Goal: Information Seeking & Learning: Find specific fact

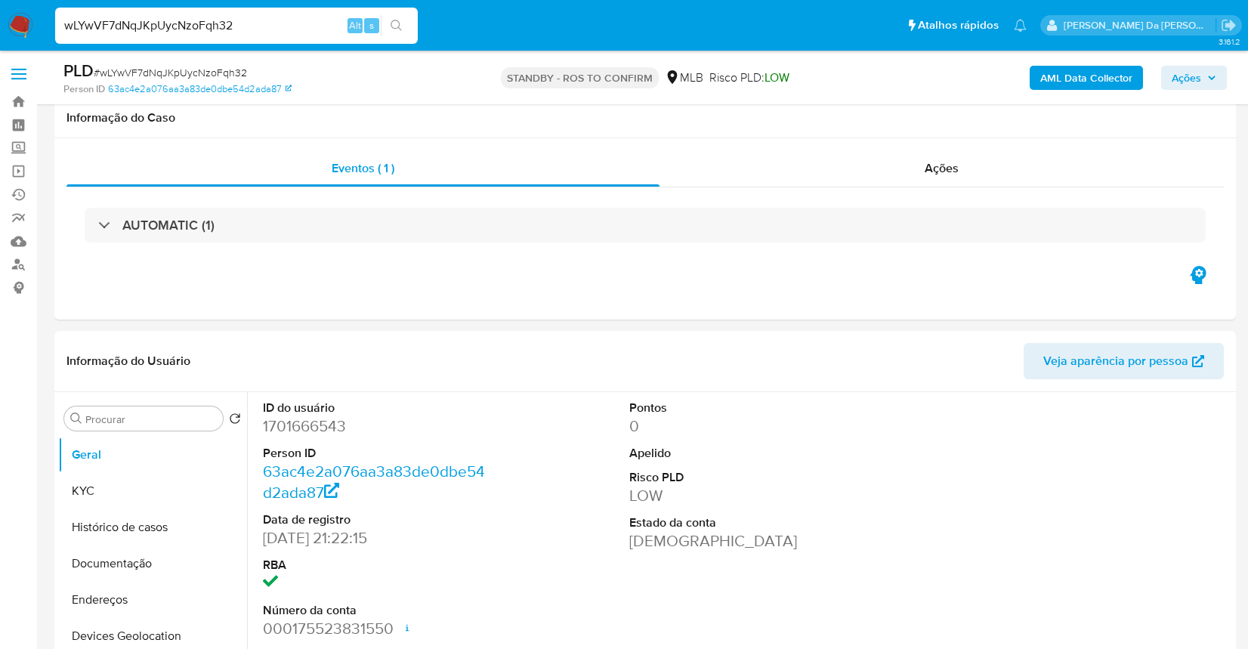
select select "10"
click at [297, 23] on input "wLYwVF7dNqJKpUycNzoFqh32" at bounding box center [236, 26] width 363 height 20
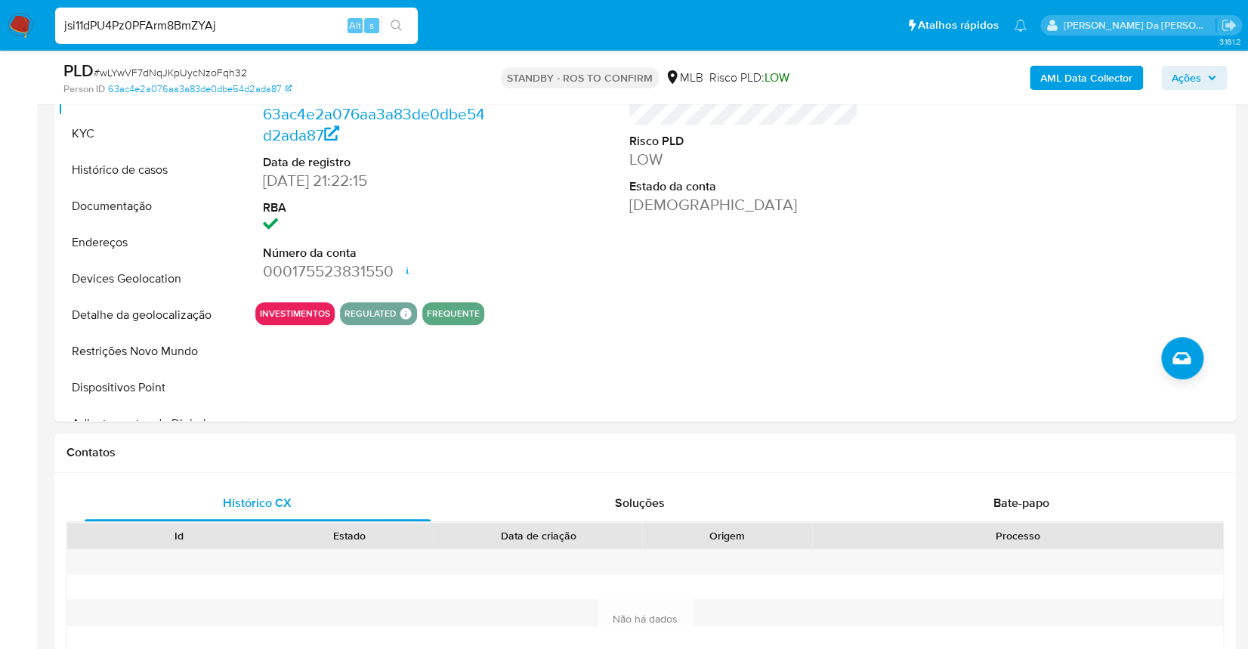
type input "jsi11dPU4Pz0PFArm8BmZYAj"
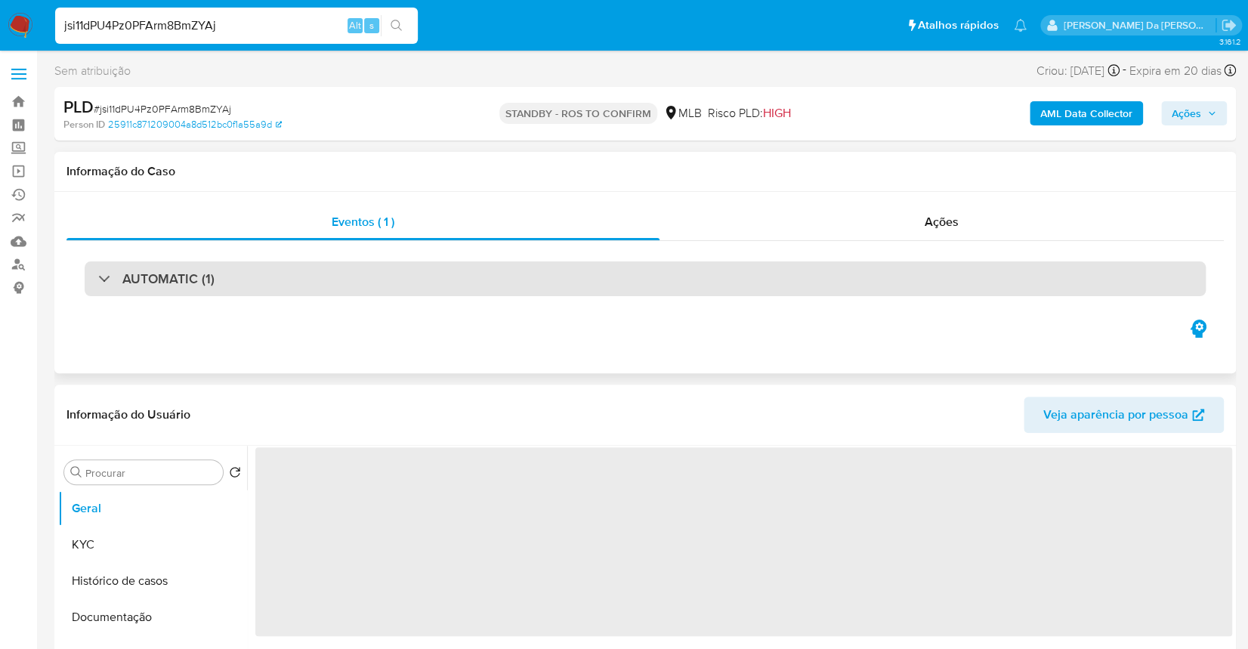
select select "10"
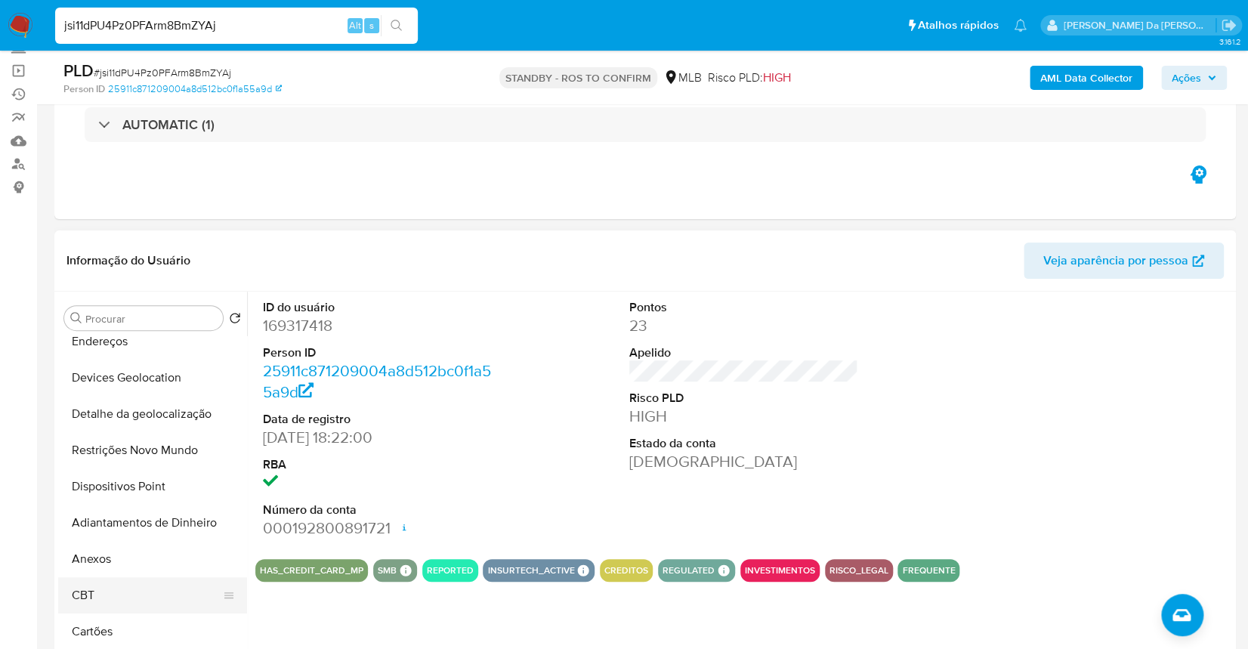
scroll to position [201, 0]
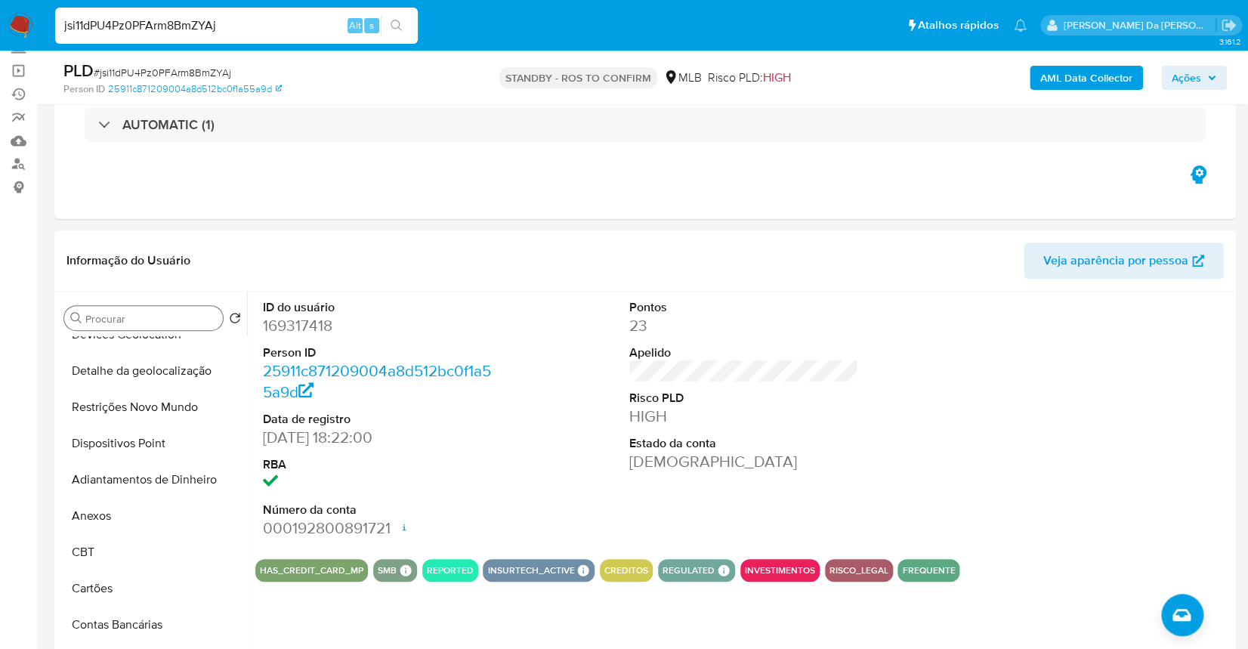
click at [141, 325] on div "Procurar" at bounding box center [143, 318] width 159 height 24
click at [157, 312] on input "Procurar" at bounding box center [150, 319] width 131 height 14
type input "f"
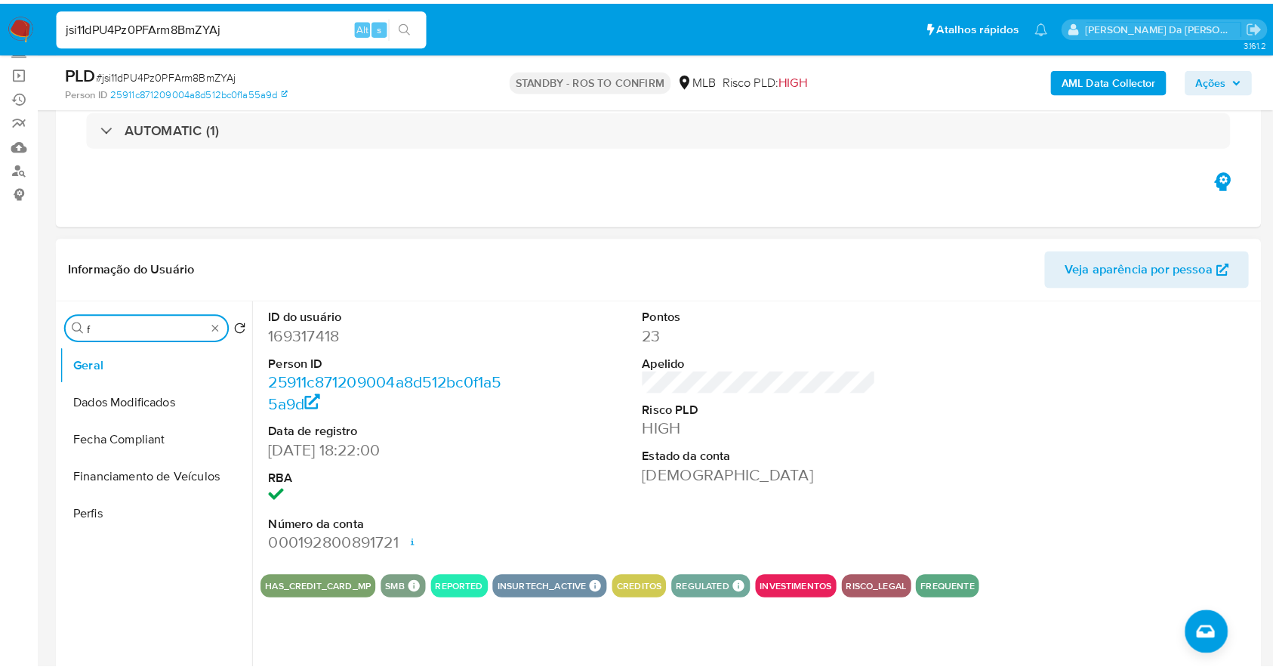
scroll to position [0, 0]
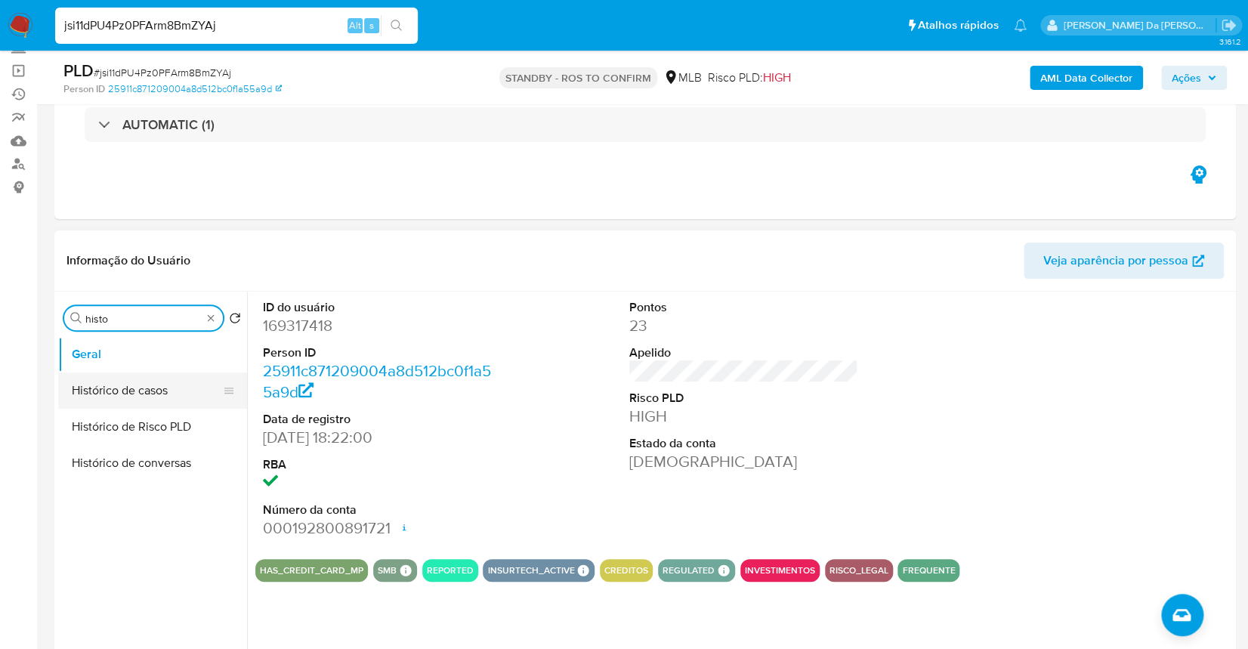
type input "histo"
click at [169, 396] on button "Histórico de casos" at bounding box center [146, 390] width 177 height 36
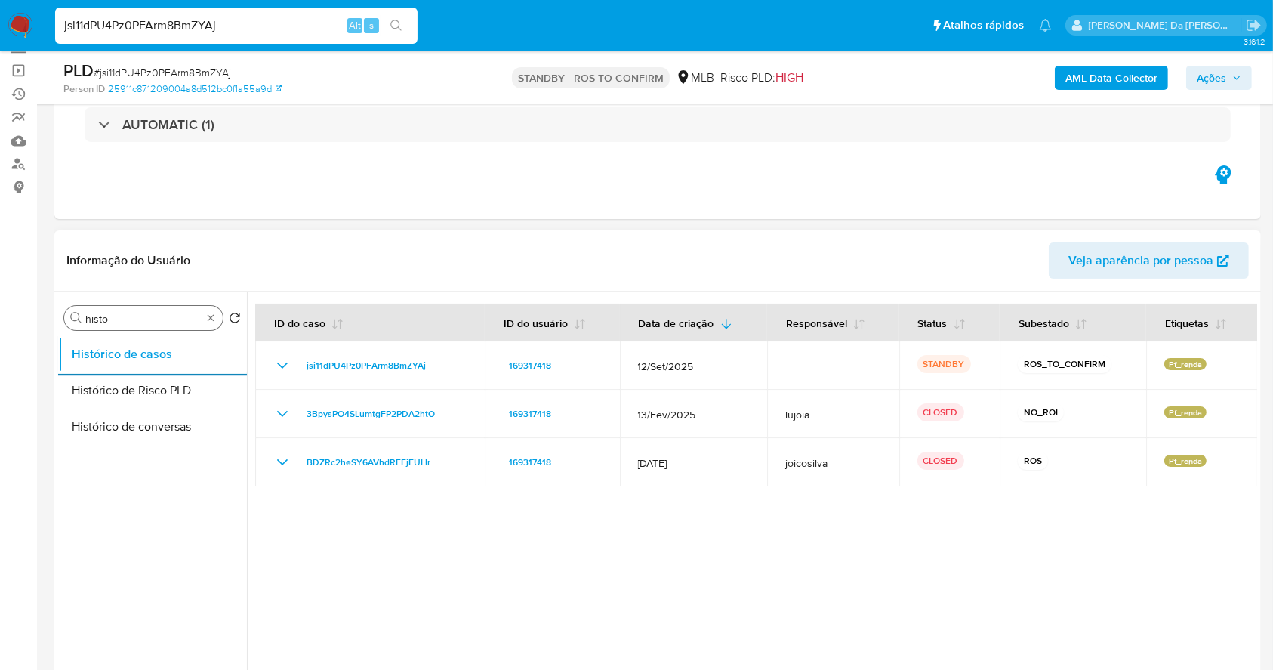
click at [202, 316] on div "Procurar histo" at bounding box center [143, 318] width 159 height 24
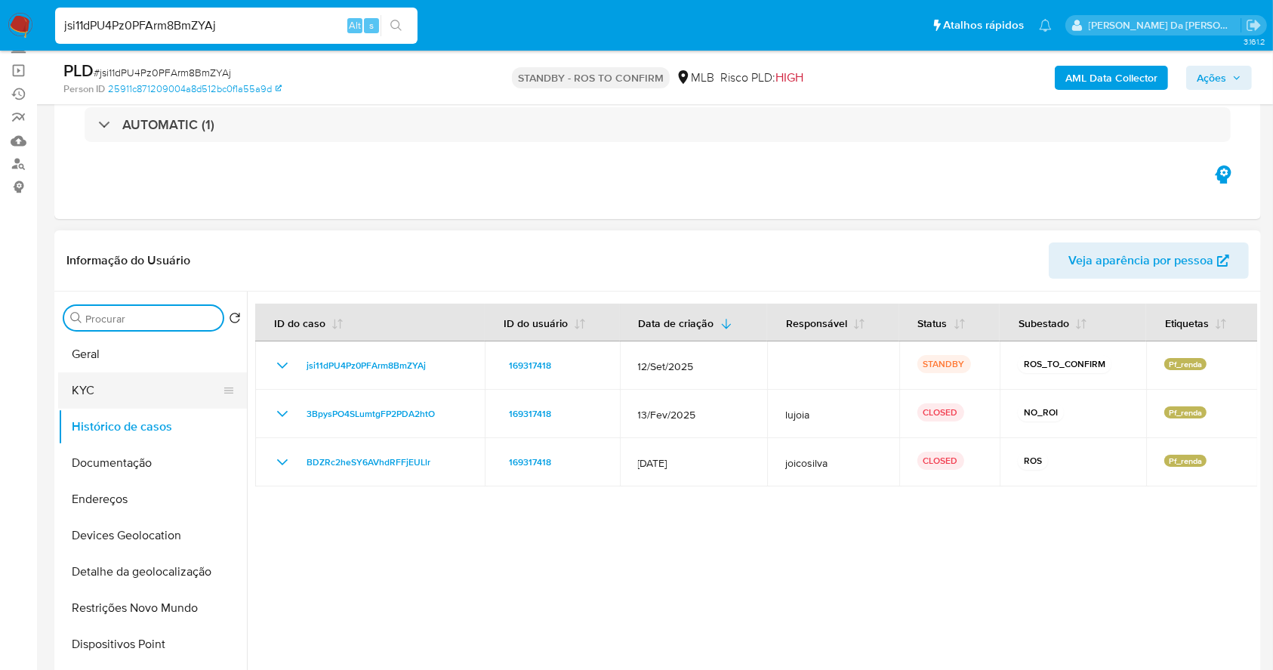
click at [104, 390] on button "KYC" at bounding box center [146, 390] width 177 height 36
click at [151, 386] on button "KYC" at bounding box center [146, 390] width 177 height 36
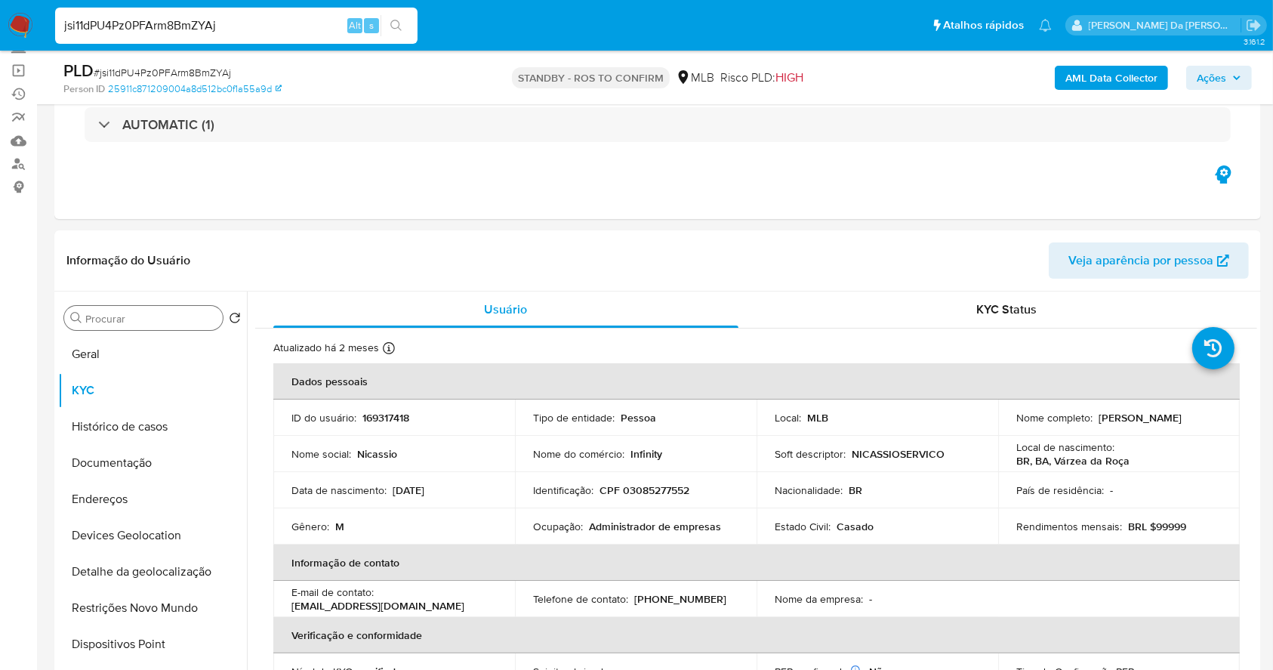
click at [126, 323] on input "Procurar" at bounding box center [150, 319] width 131 height 14
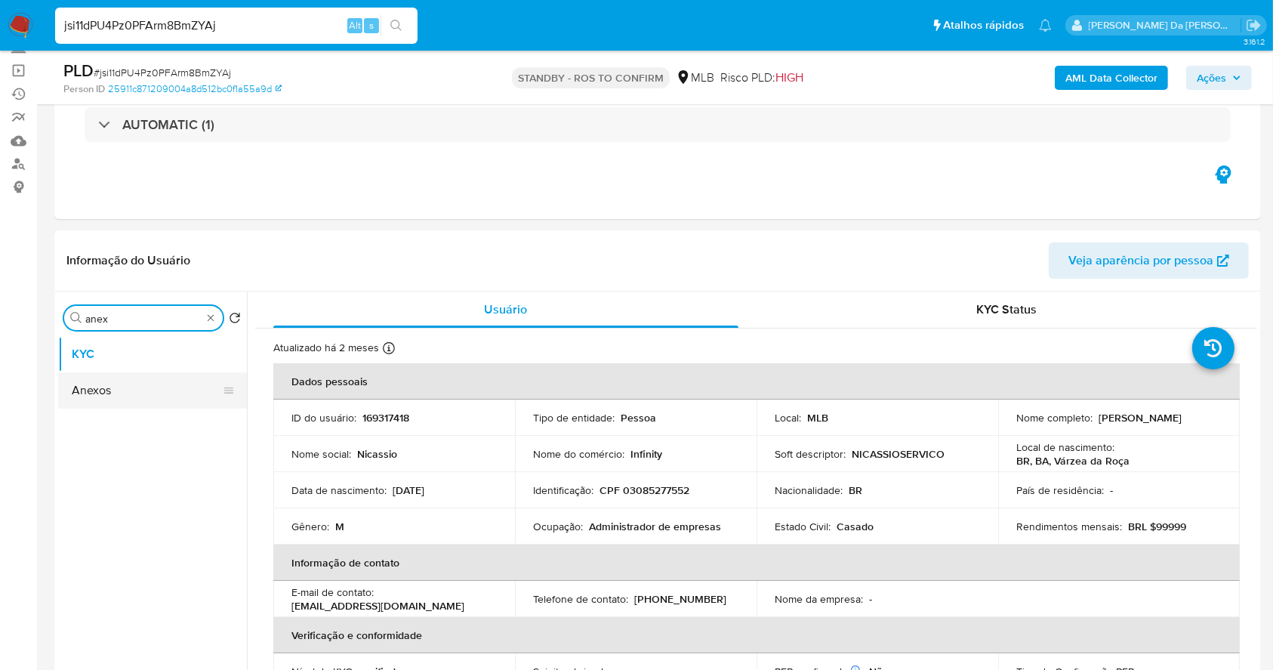
type input "anex"
click at [136, 399] on button "Anexos" at bounding box center [146, 390] width 177 height 36
click at [165, 383] on button "Anexos" at bounding box center [146, 390] width 177 height 36
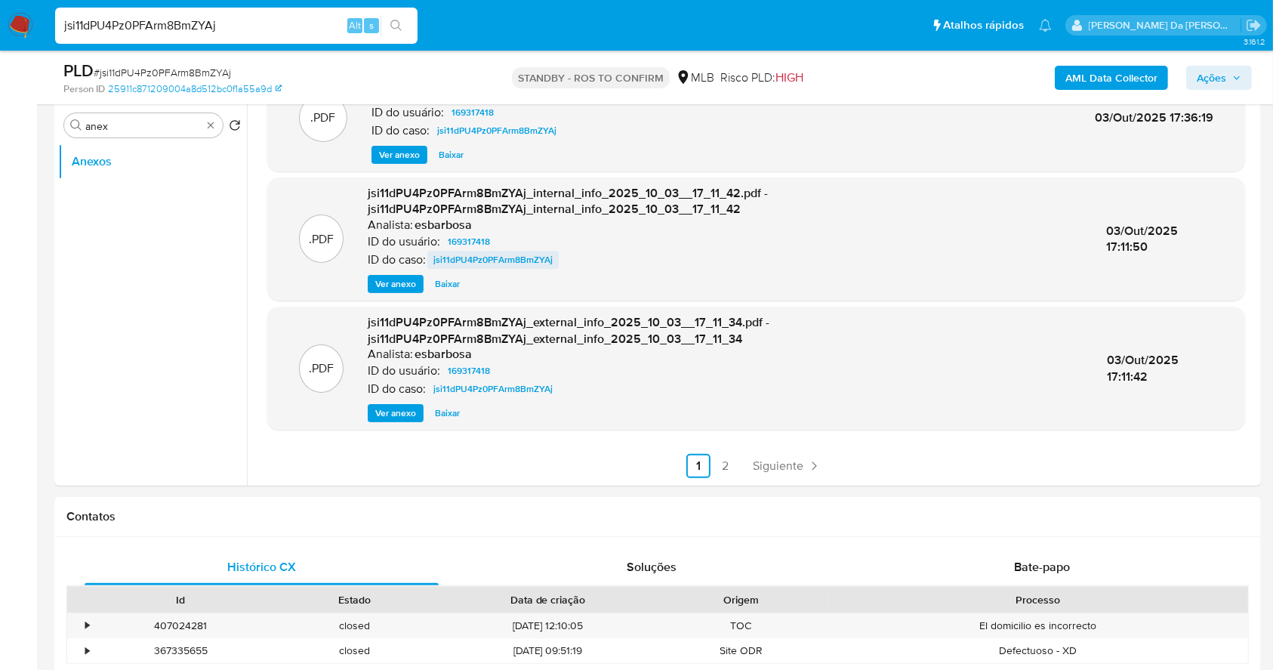
scroll to position [302, 0]
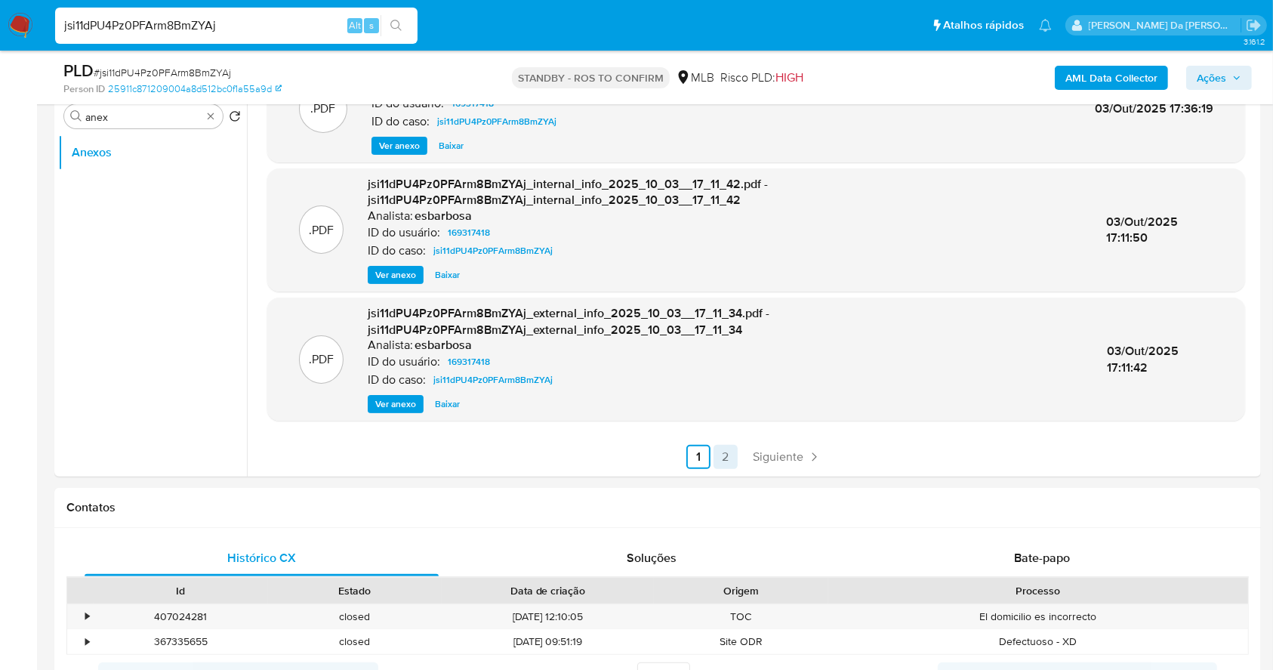
click at [714, 455] on link "2" at bounding box center [726, 457] width 24 height 24
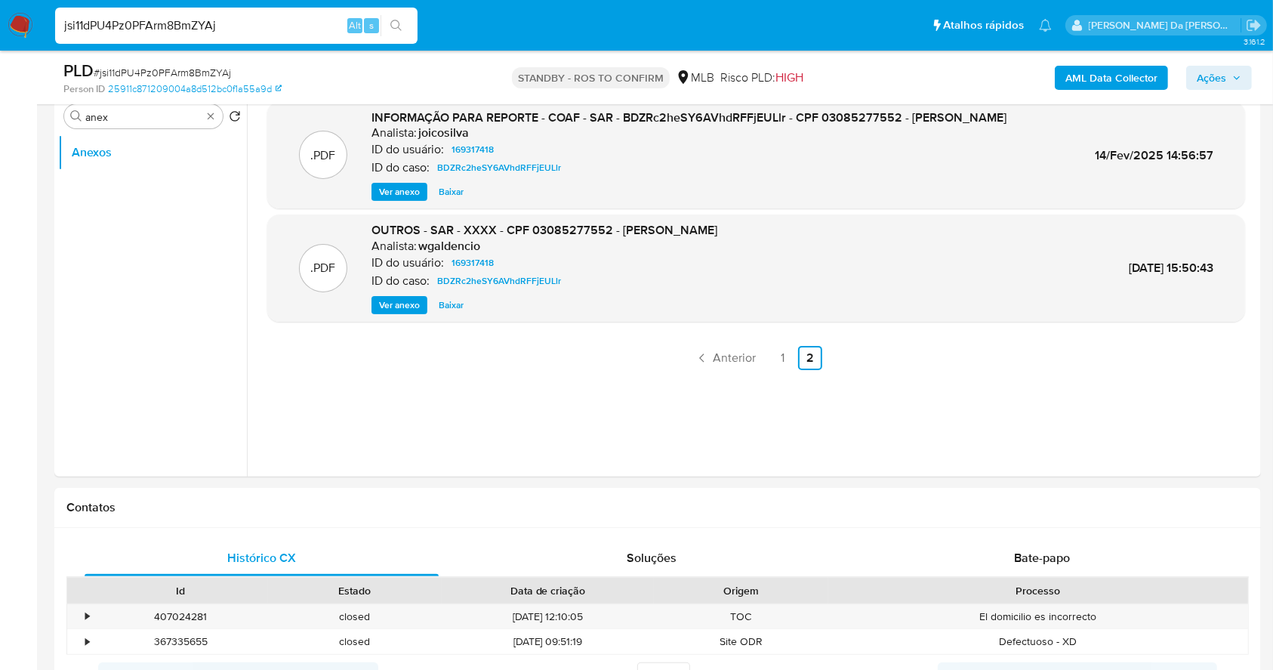
scroll to position [201, 0]
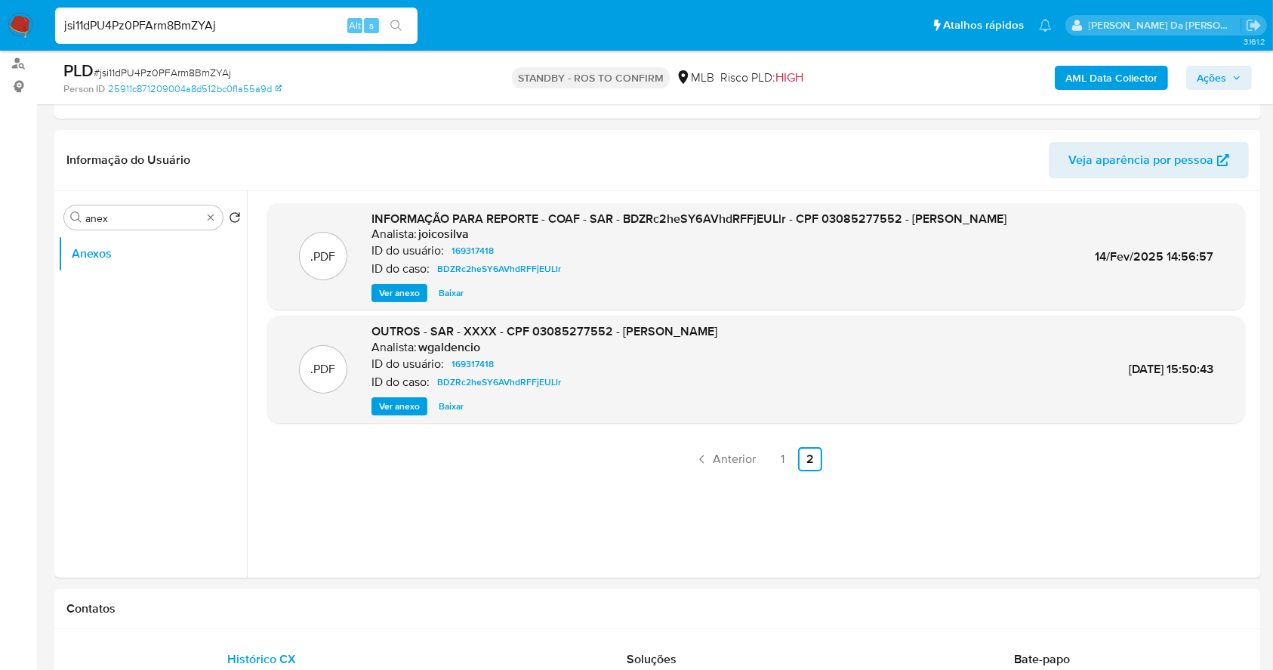
click at [408, 292] on span "Ver anexo" at bounding box center [399, 293] width 41 height 15
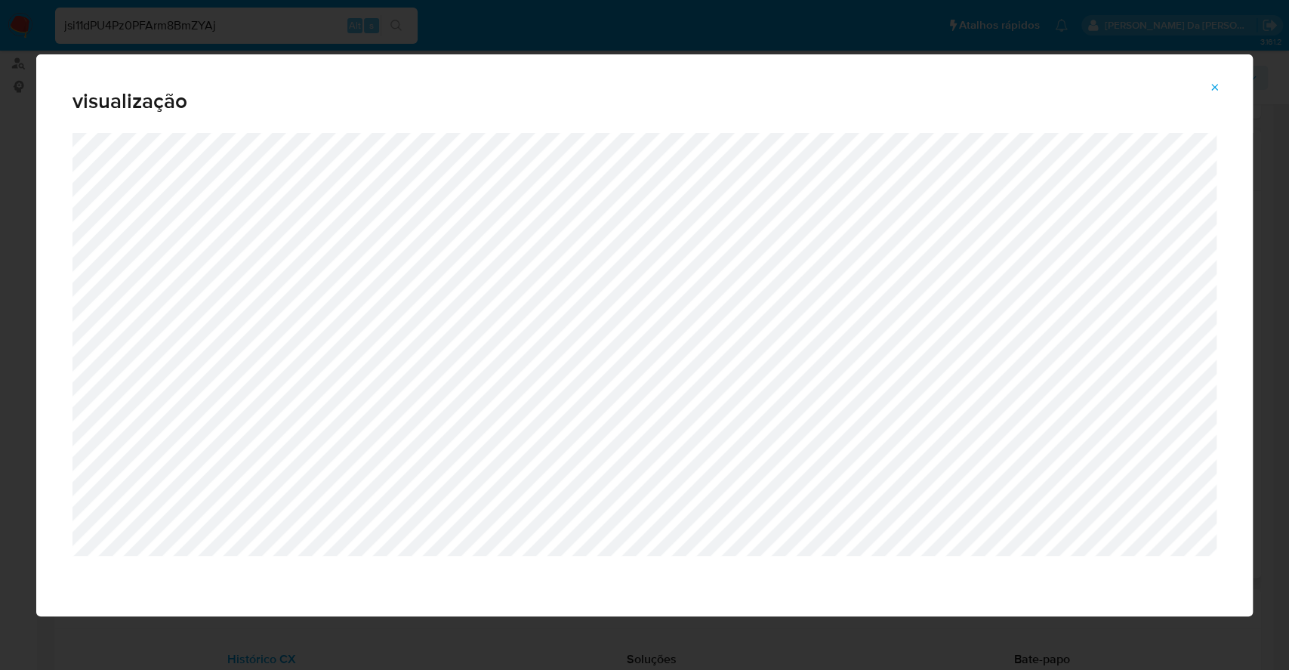
click at [1215, 88] on icon "Attachment preview" at bounding box center [1215, 87] width 7 height 7
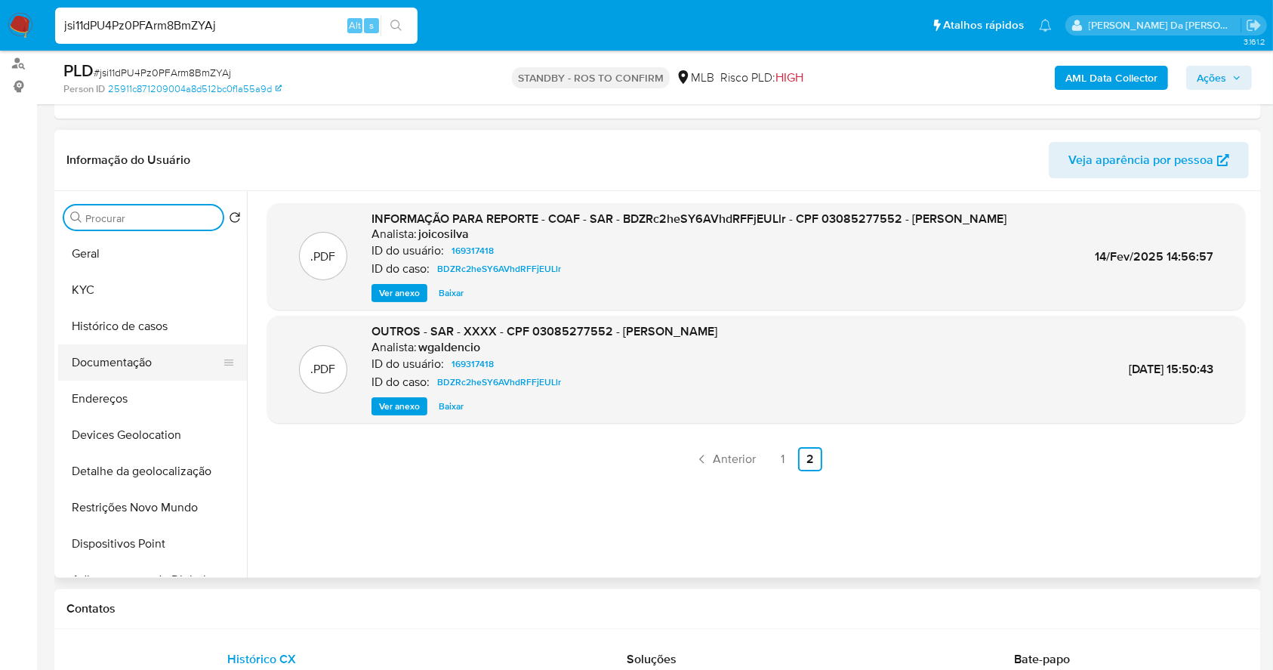
click at [130, 365] on button "Documentação" at bounding box center [146, 362] width 177 height 36
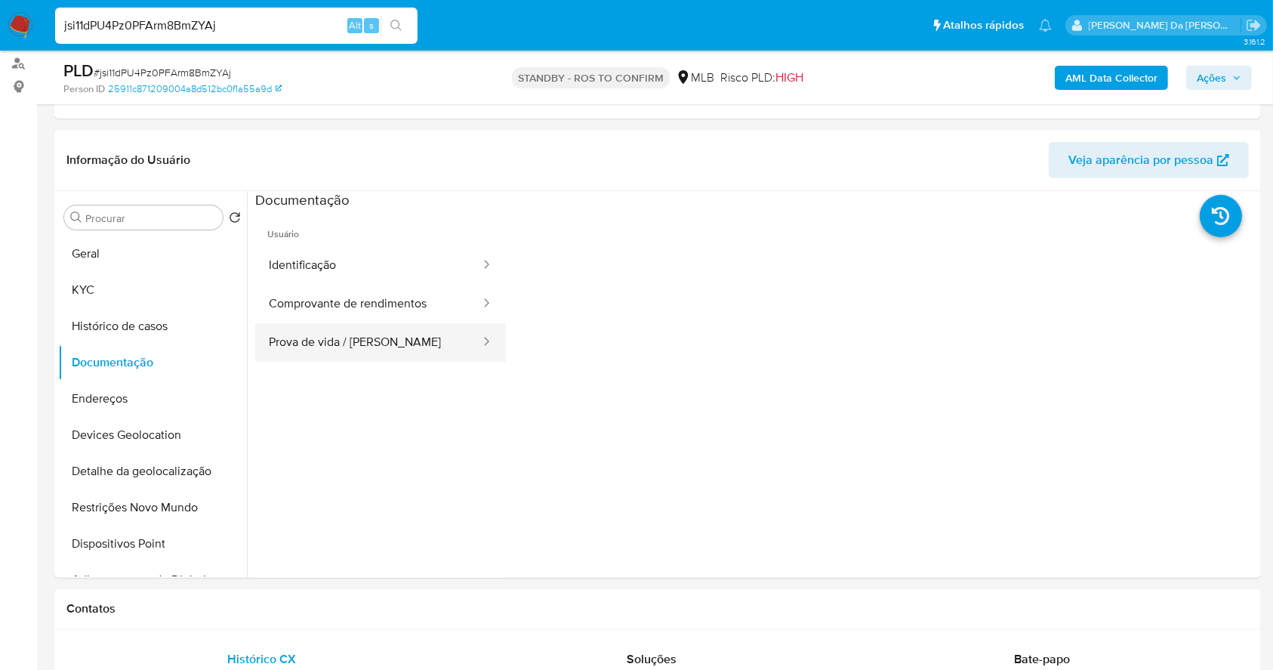
click at [405, 329] on button "Prova de vida / [PERSON_NAME]" at bounding box center [368, 342] width 227 height 39
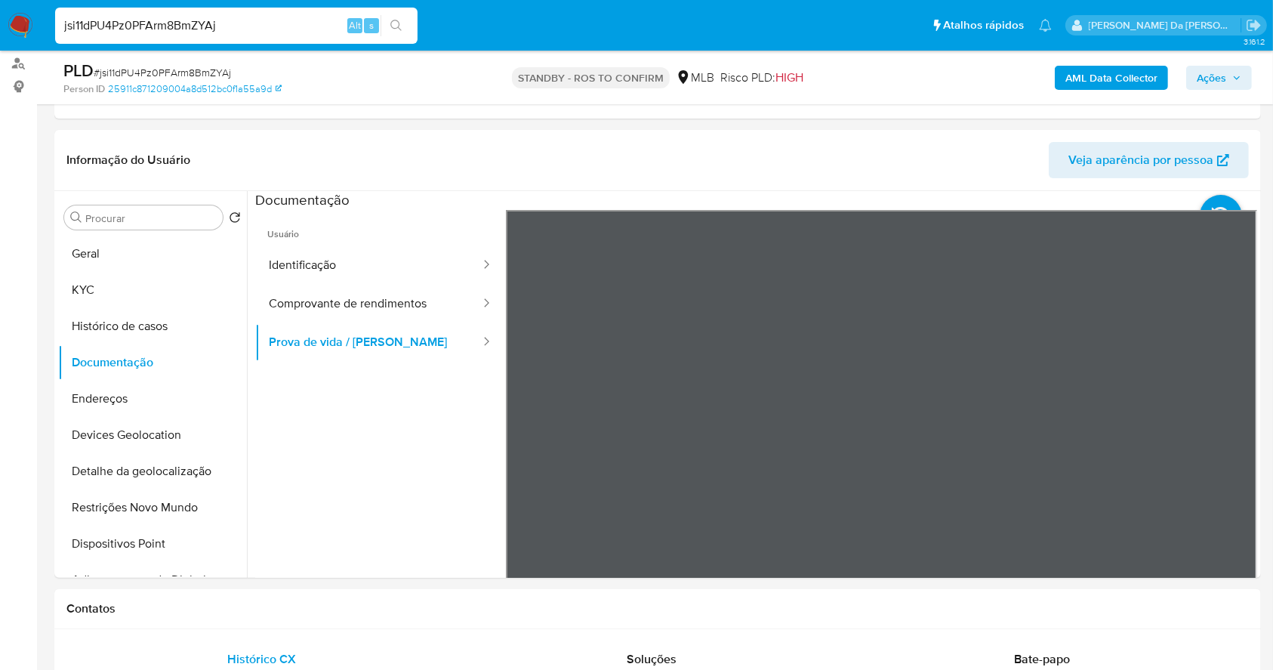
click at [356, 20] on span "Alt" at bounding box center [355, 25] width 12 height 14
click at [296, 18] on input "jsi11dPU4Pz0PFArm8BmZYAj" at bounding box center [236, 26] width 363 height 20
click at [294, 16] on input "jsi11dPU4Pz0PFArm8BmZYAj" at bounding box center [236, 26] width 363 height 20
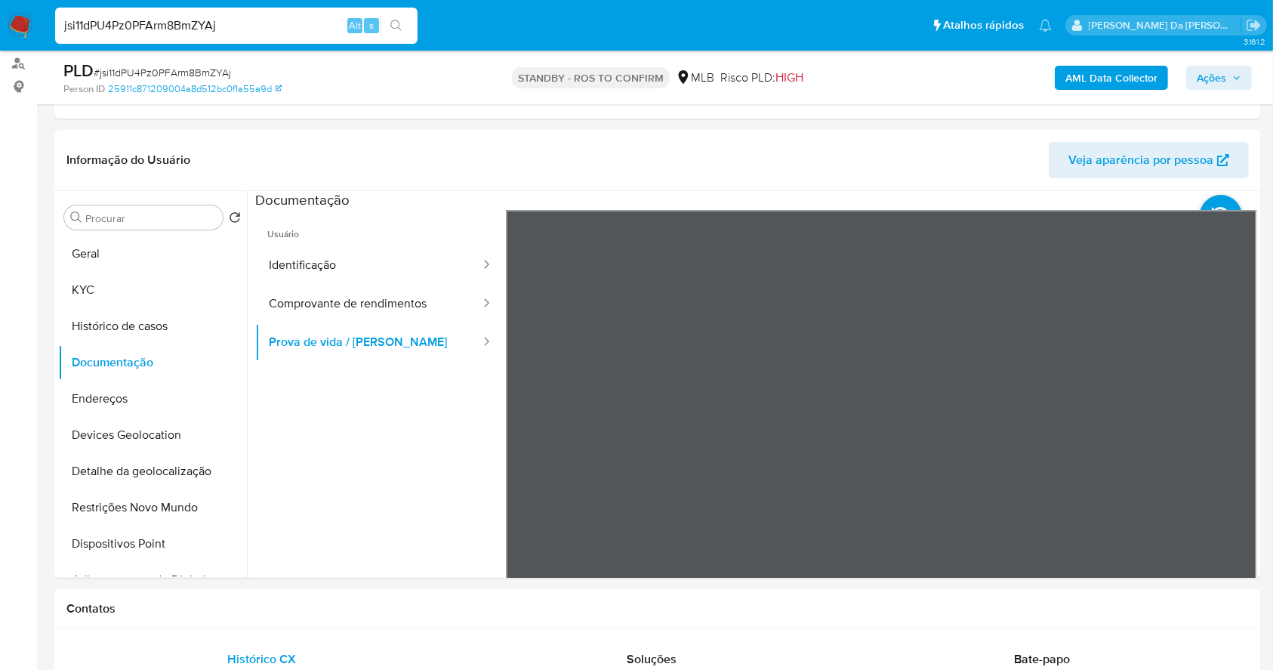
paste input "2600436854"
type input "2600436854"
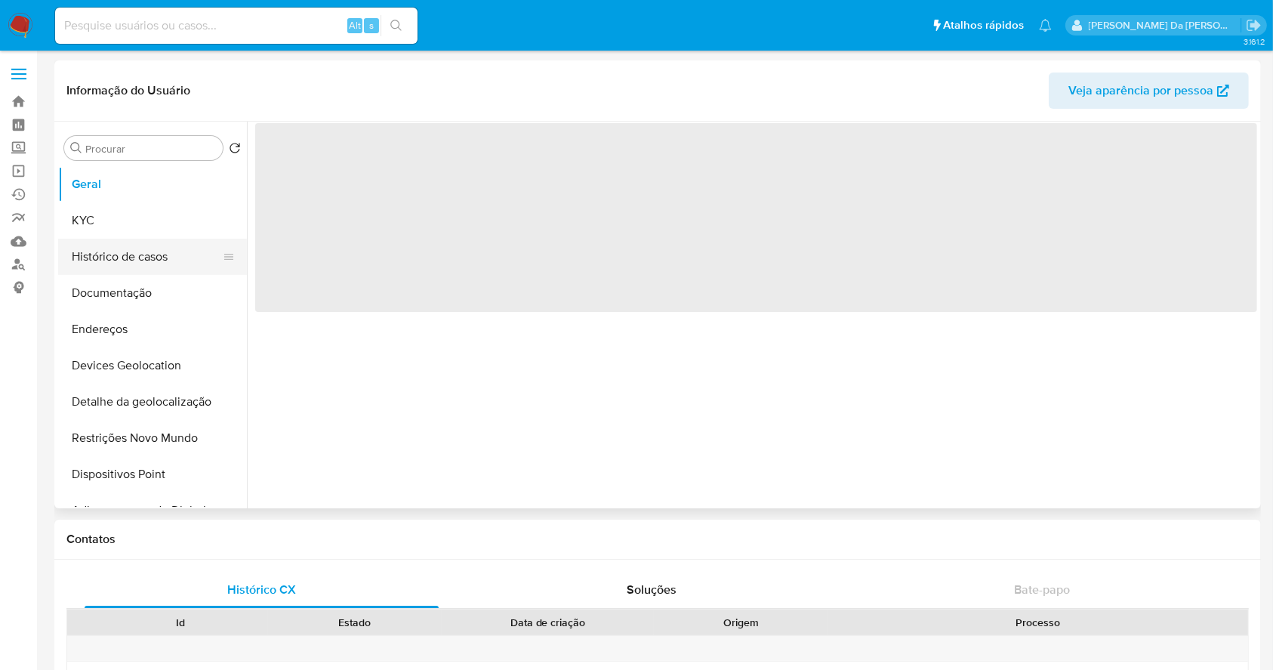
select select "10"
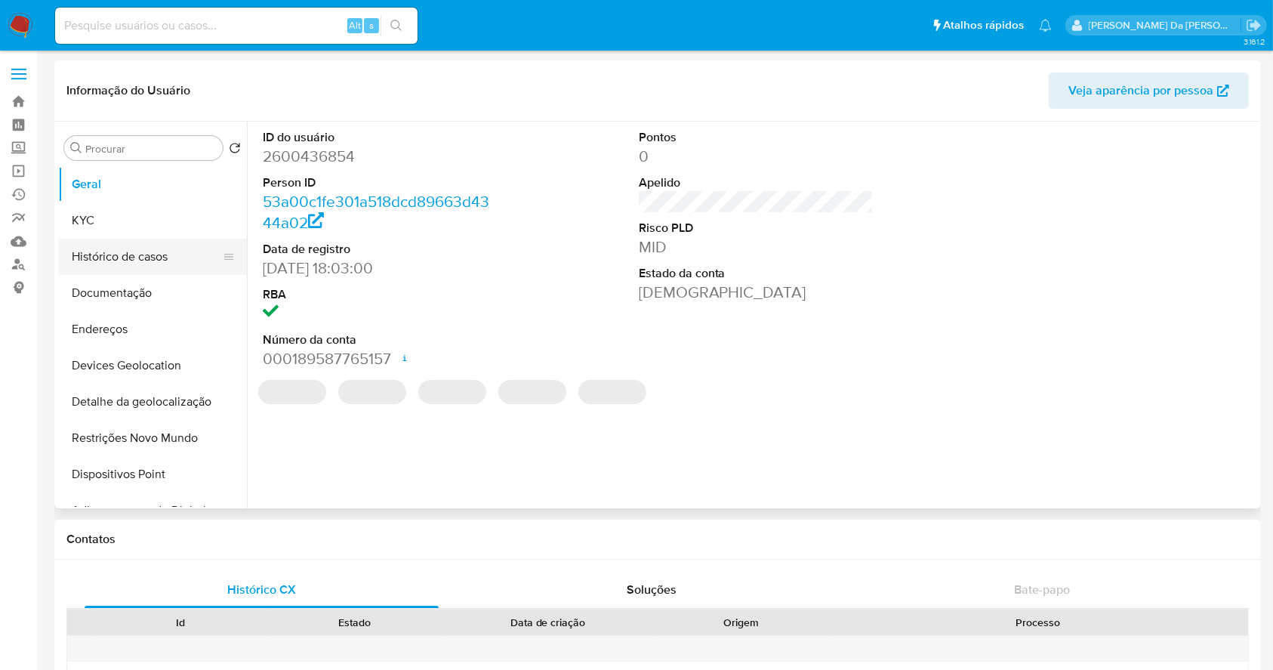
click at [151, 251] on button "Histórico de casos" at bounding box center [146, 257] width 177 height 36
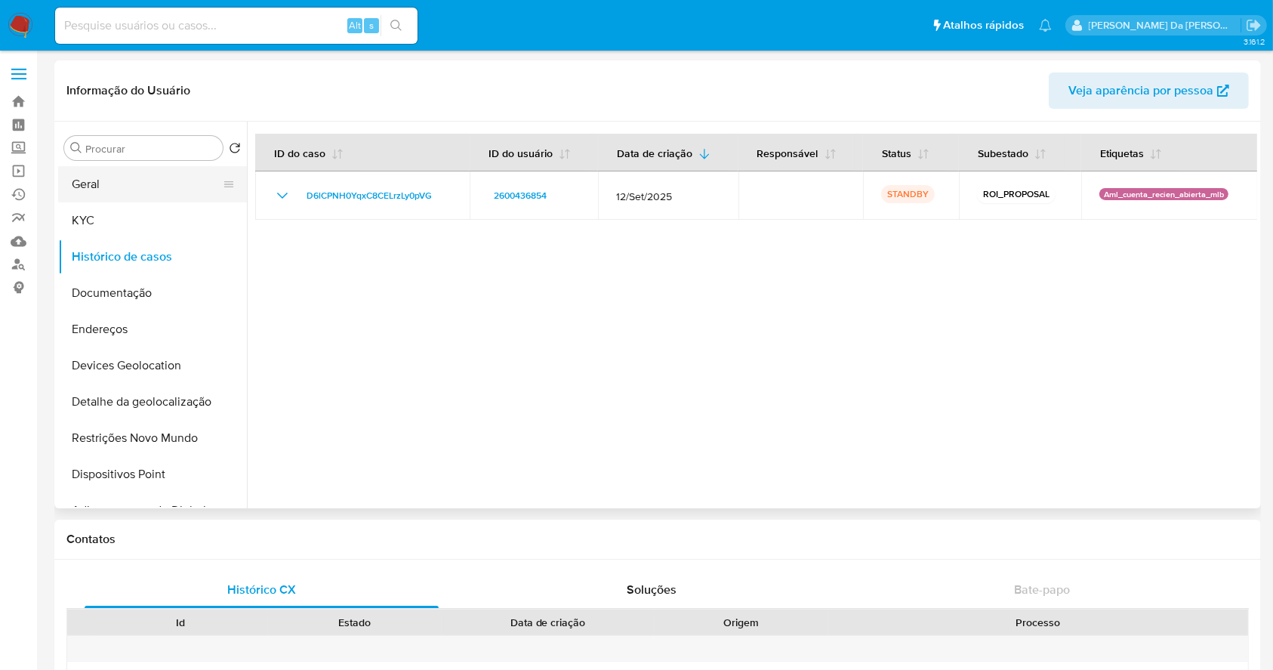
click at [107, 184] on button "Geral" at bounding box center [146, 184] width 177 height 36
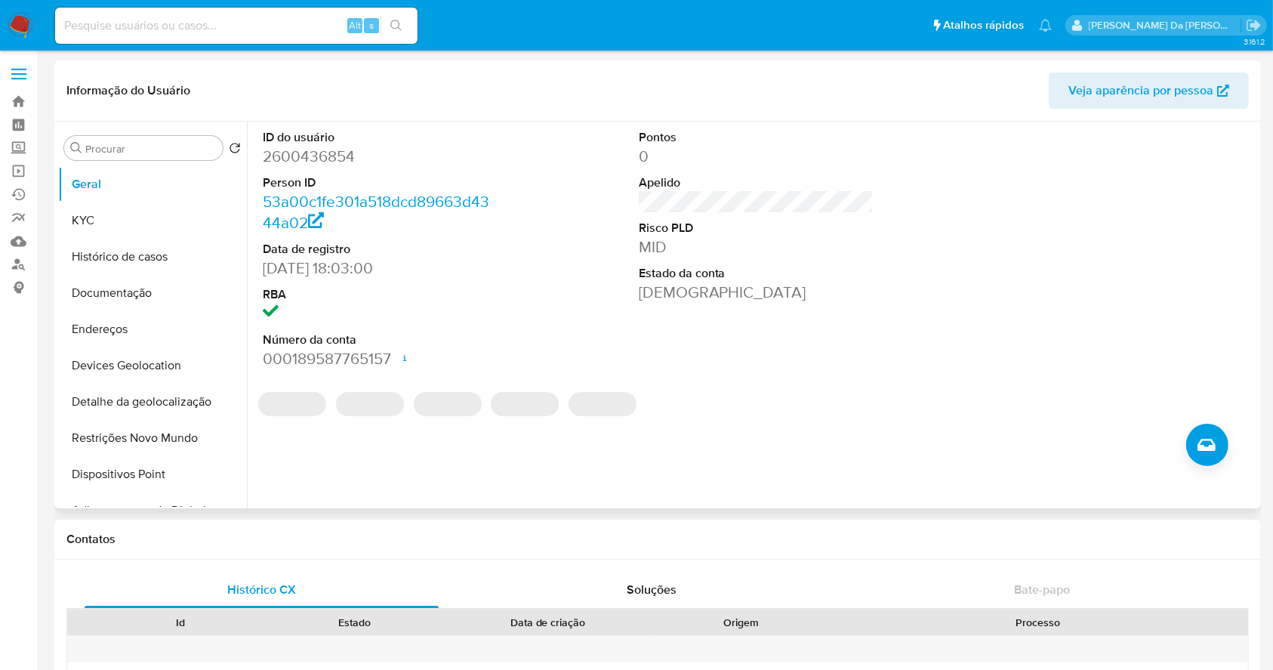
click at [268, 264] on dd "[DATE] 18:03:00" at bounding box center [381, 268] width 236 height 21
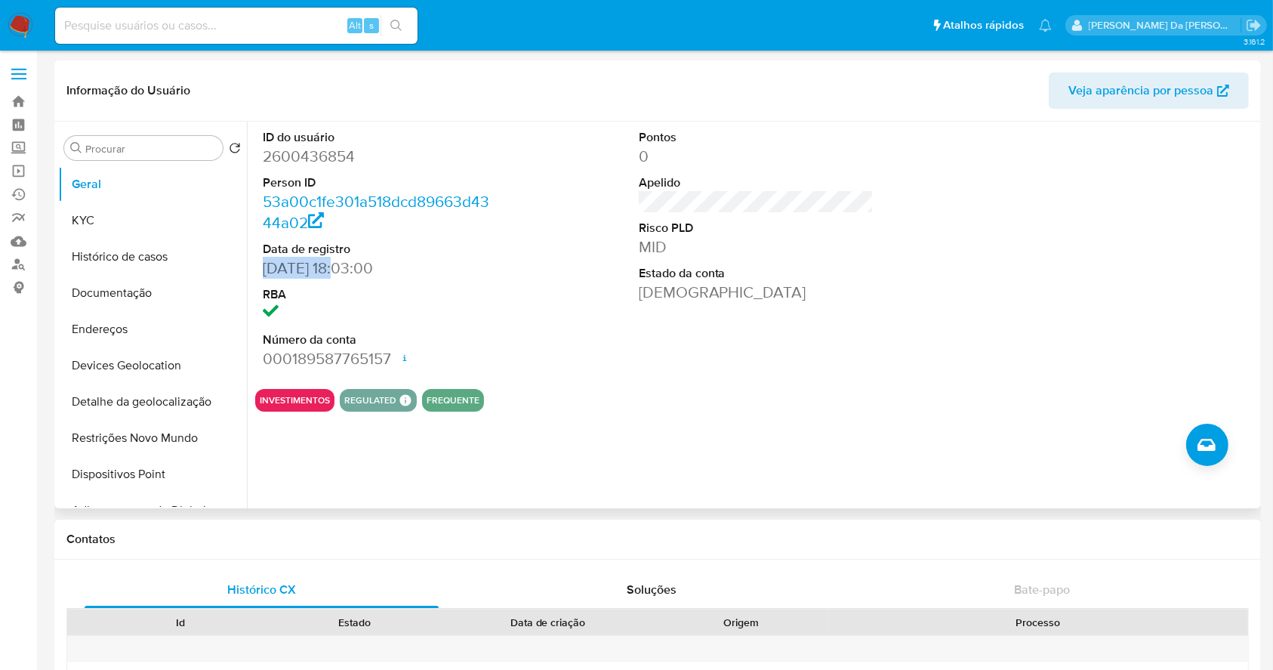
drag, startPoint x: 268, startPoint y: 264, endPoint x: 324, endPoint y: 265, distance: 55.9
click at [324, 265] on dd "[DATE] 18:03:00" at bounding box center [381, 268] width 236 height 21
